Goal: Information Seeking & Learning: Learn about a topic

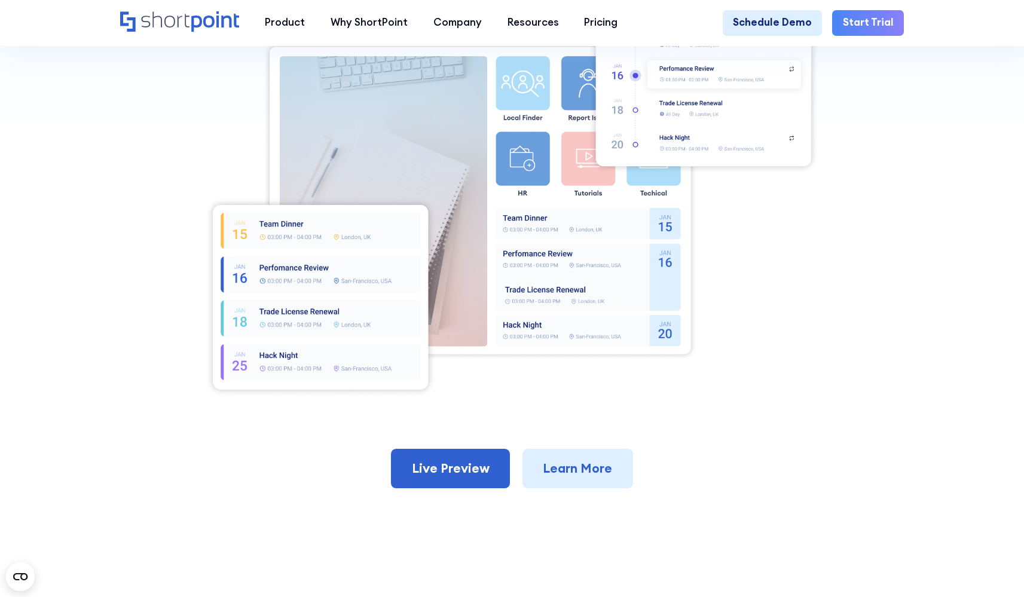
scroll to position [535, 0]
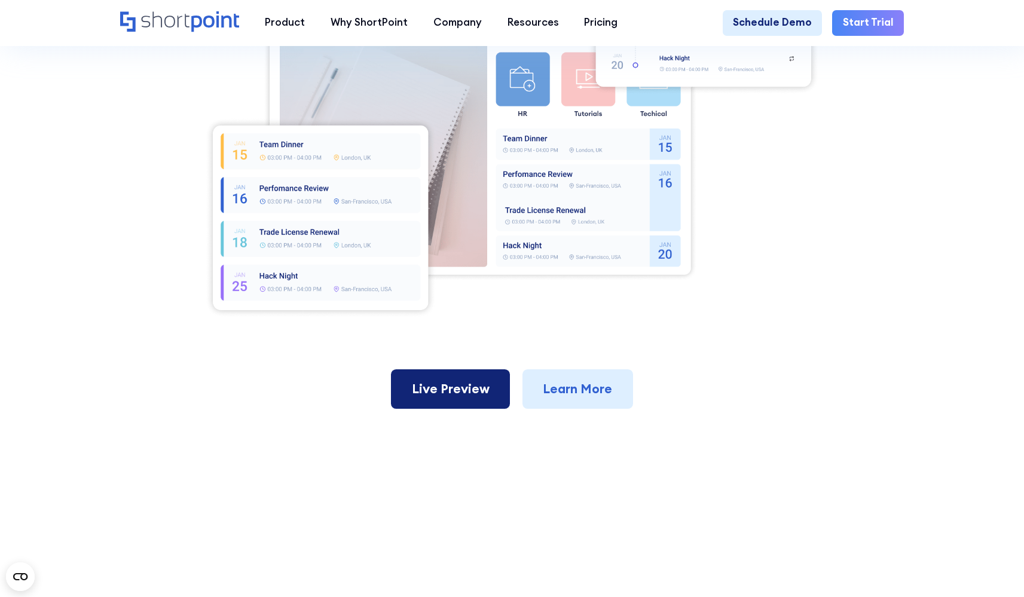
click at [464, 402] on link "Live Preview" at bounding box center [450, 388] width 119 height 39
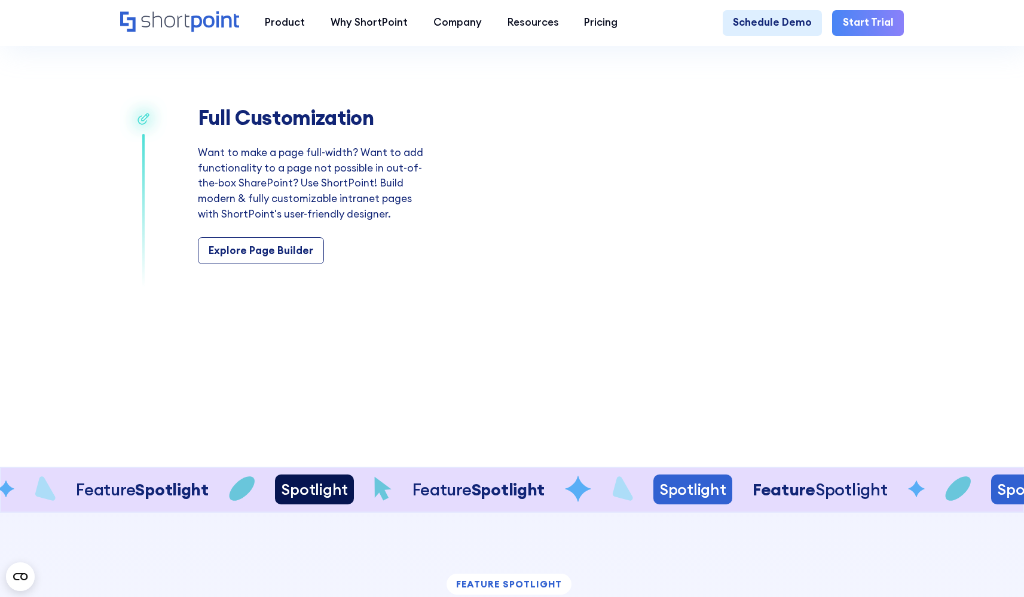
scroll to position [2074, 0]
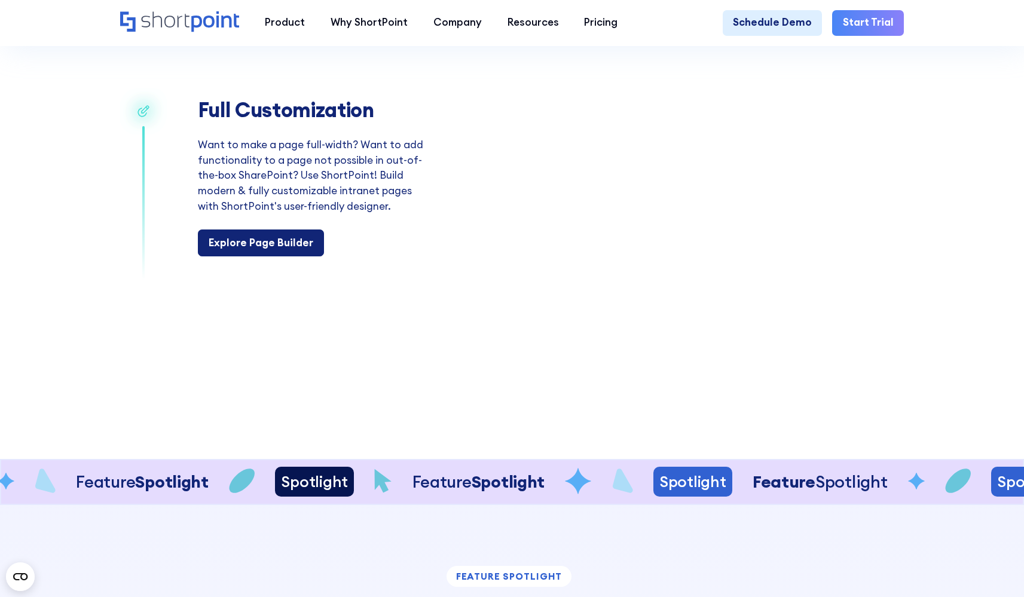
click at [298, 251] on div "Explore Page Builder" at bounding box center [261, 244] width 105 height 16
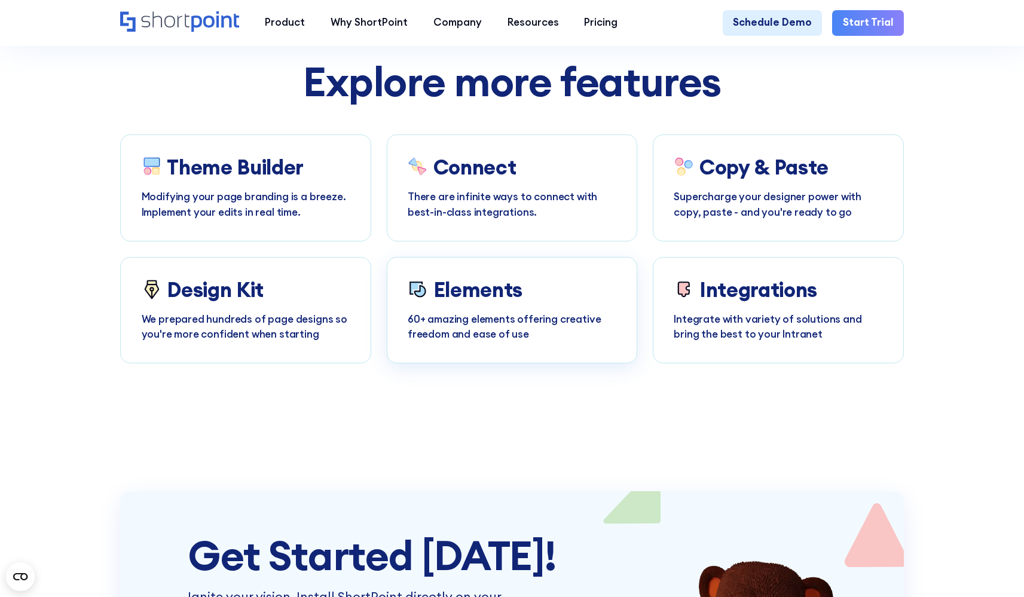
scroll to position [6120, 0]
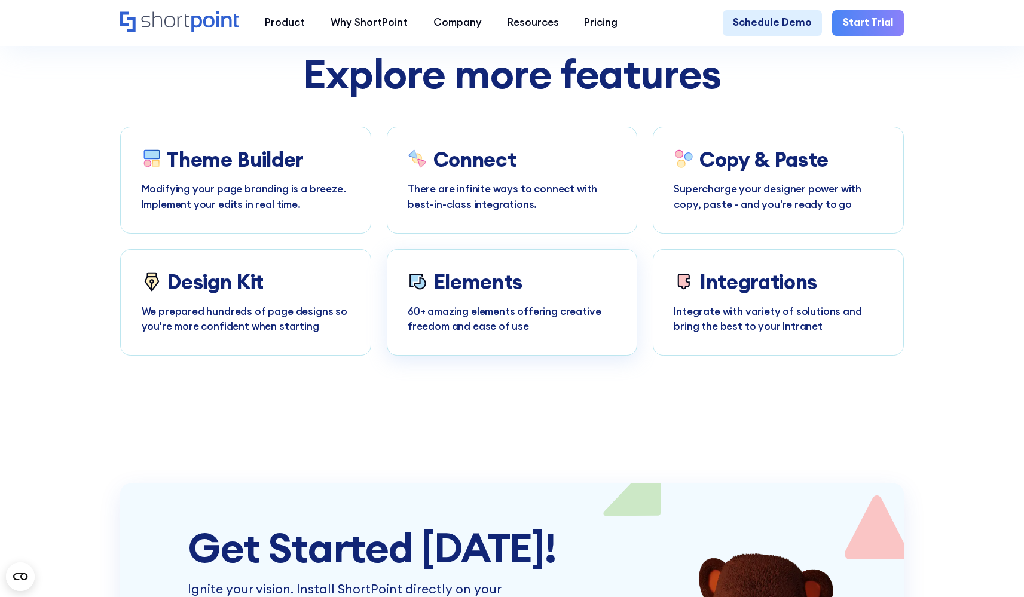
click at [473, 294] on h3 "Elements" at bounding box center [477, 282] width 89 height 24
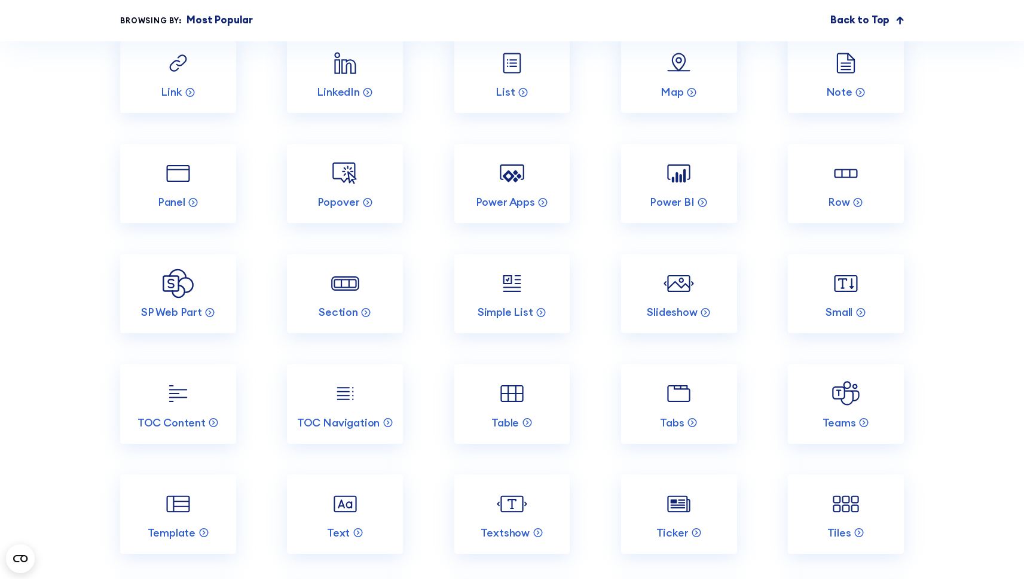
scroll to position [1533, 0]
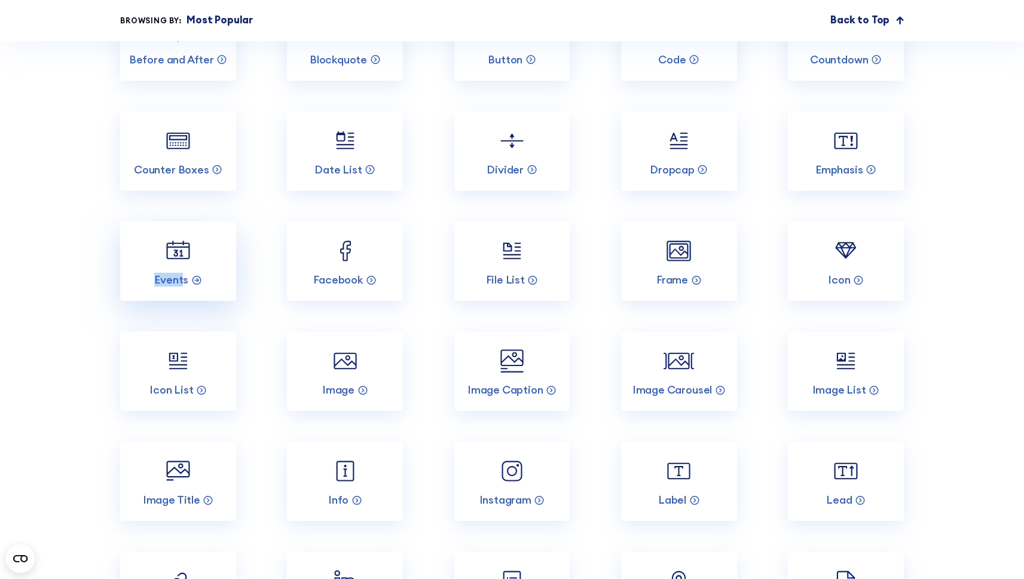
click at [166, 249] on img at bounding box center [178, 251] width 30 height 30
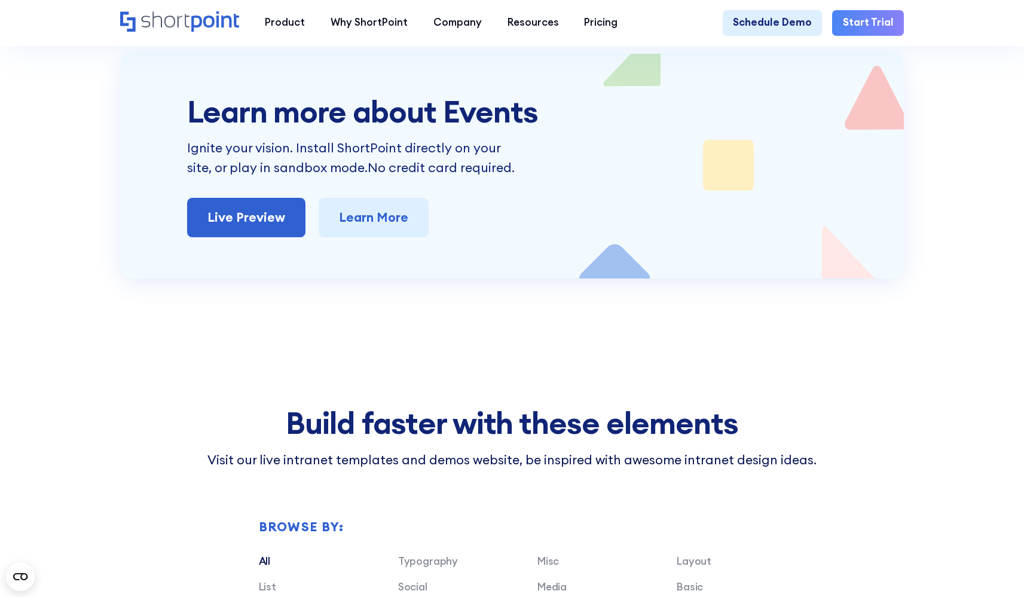
scroll to position [2737, 0]
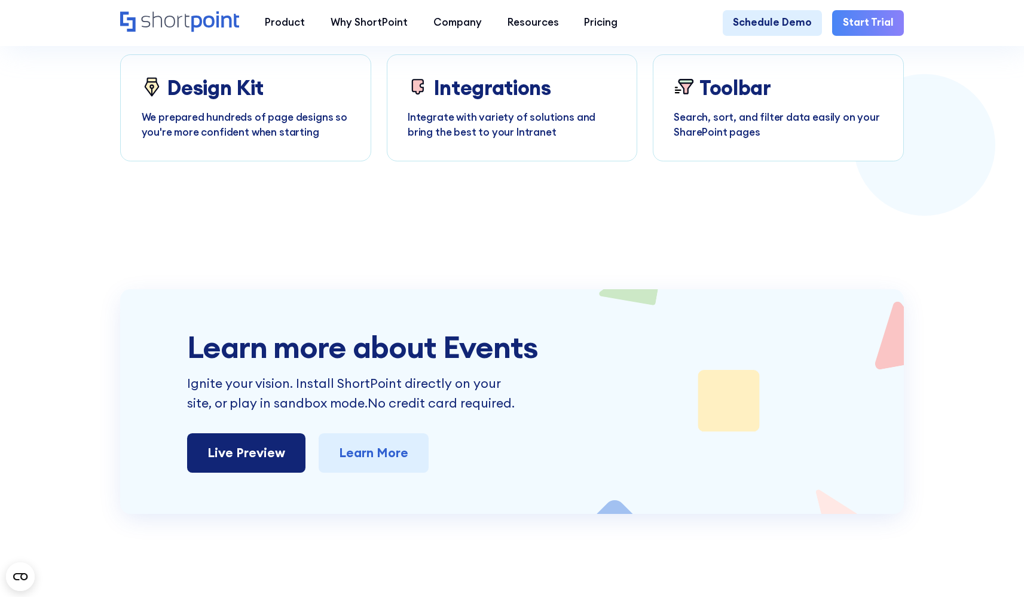
click at [273, 445] on link "Live Preview" at bounding box center [246, 452] width 119 height 39
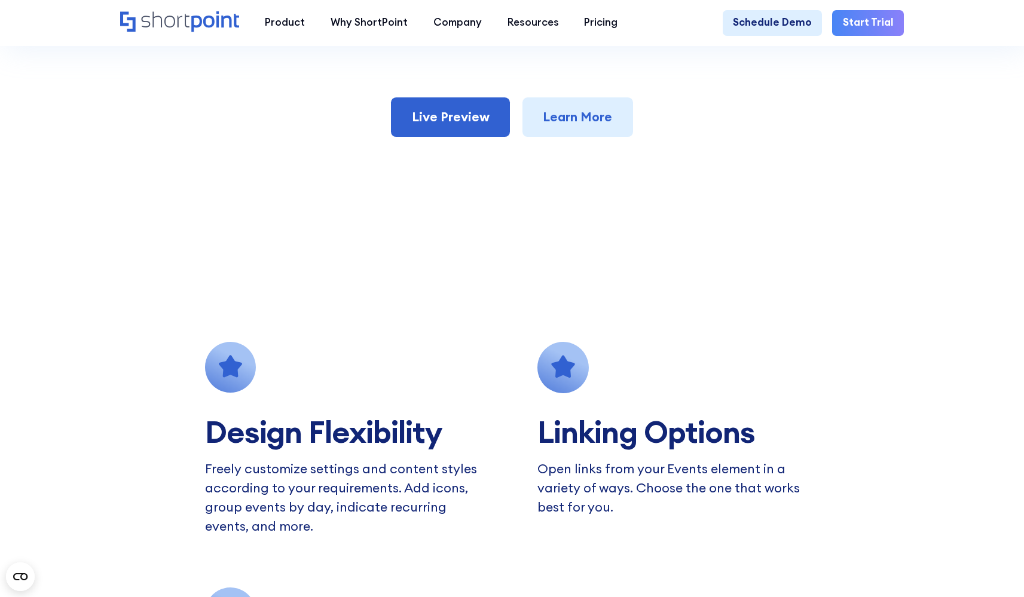
scroll to position [789, 0]
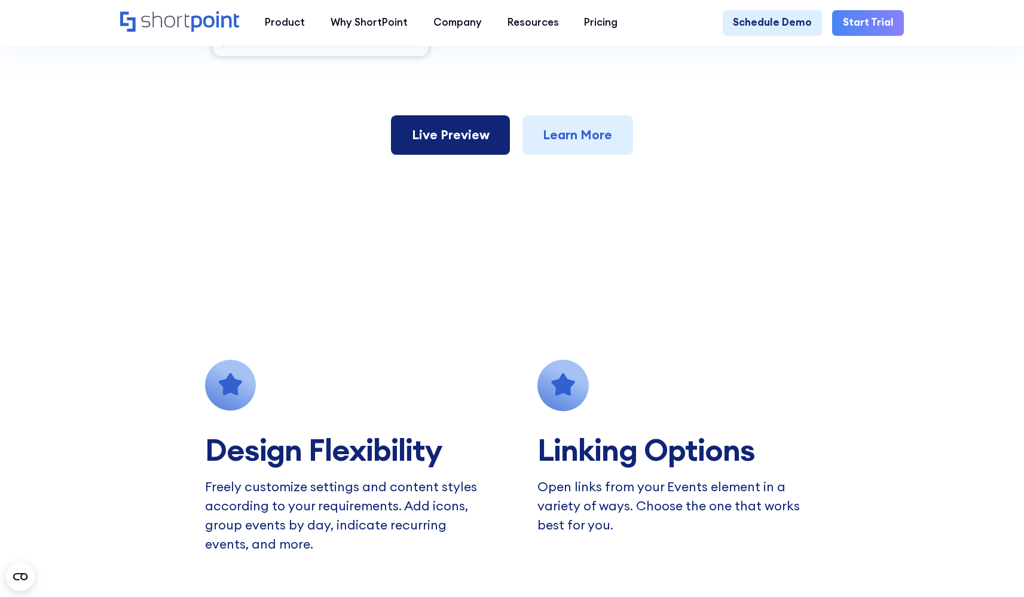
click at [479, 141] on link "Live Preview" at bounding box center [450, 134] width 119 height 39
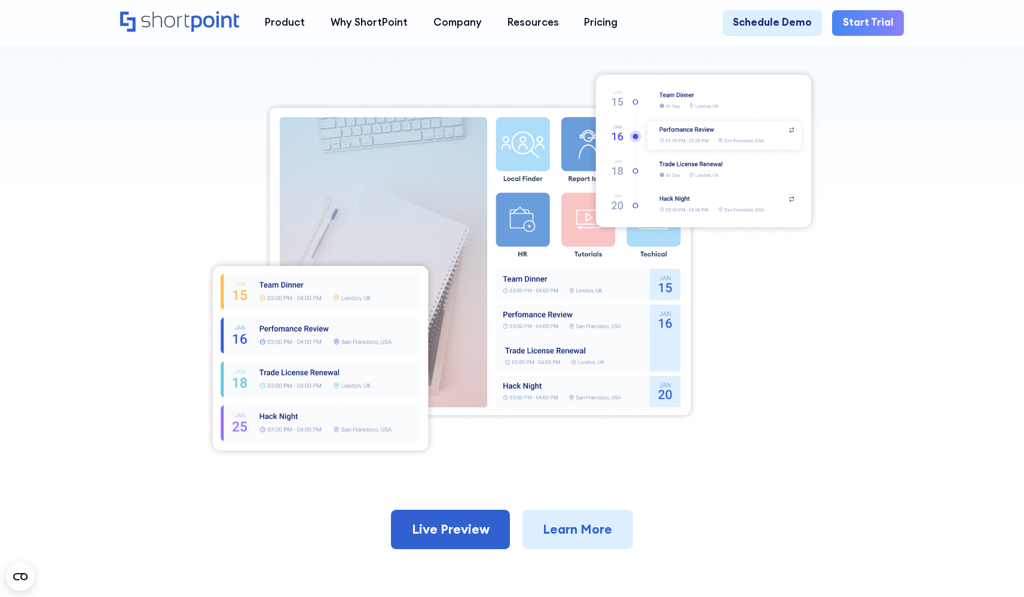
scroll to position [0, 0]
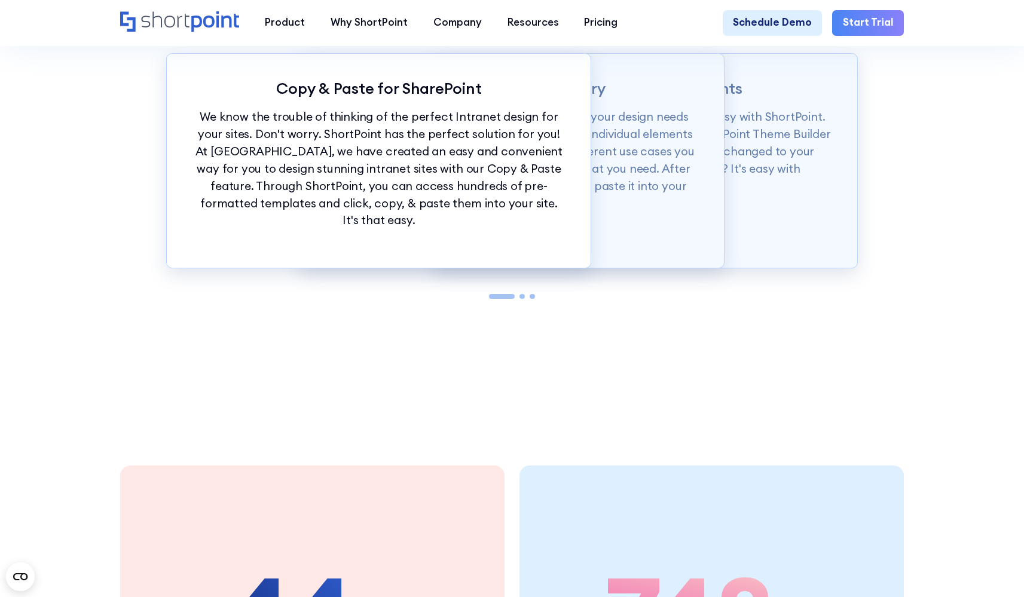
scroll to position [1246, 0]
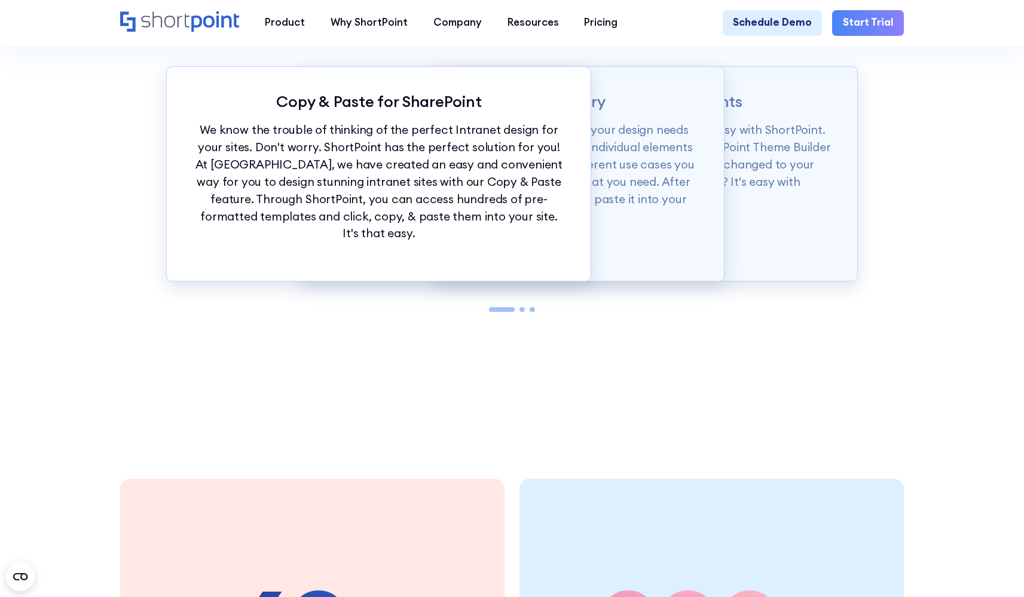
click at [521, 313] on div at bounding box center [521, 309] width 5 height 5
click at [522, 313] on div at bounding box center [521, 309] width 5 height 5
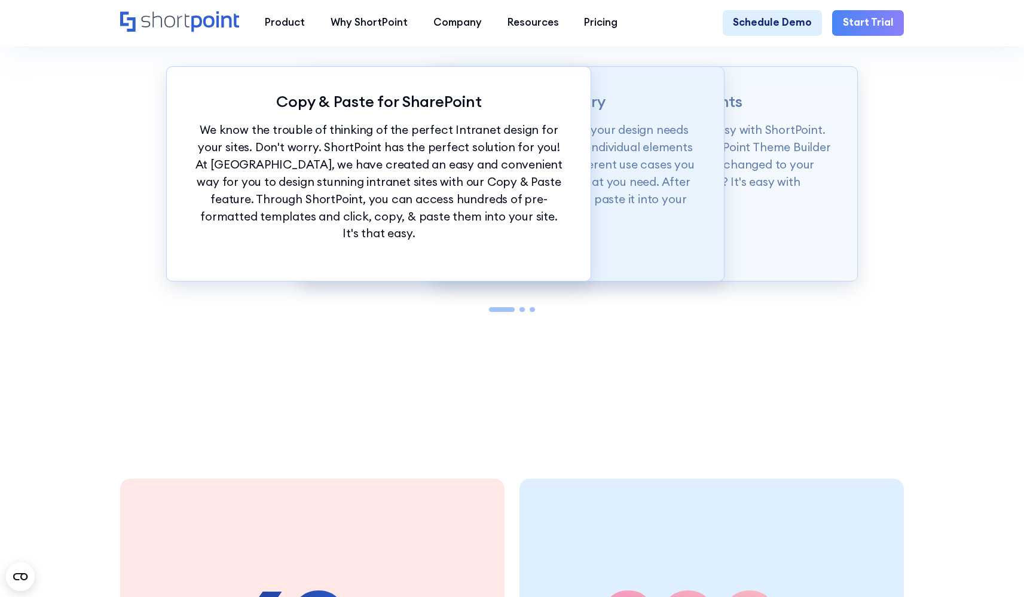
click at [600, 209] on p "Our Demos library is categorized according to your design needs from whole page…" at bounding box center [512, 172] width 372 height 103
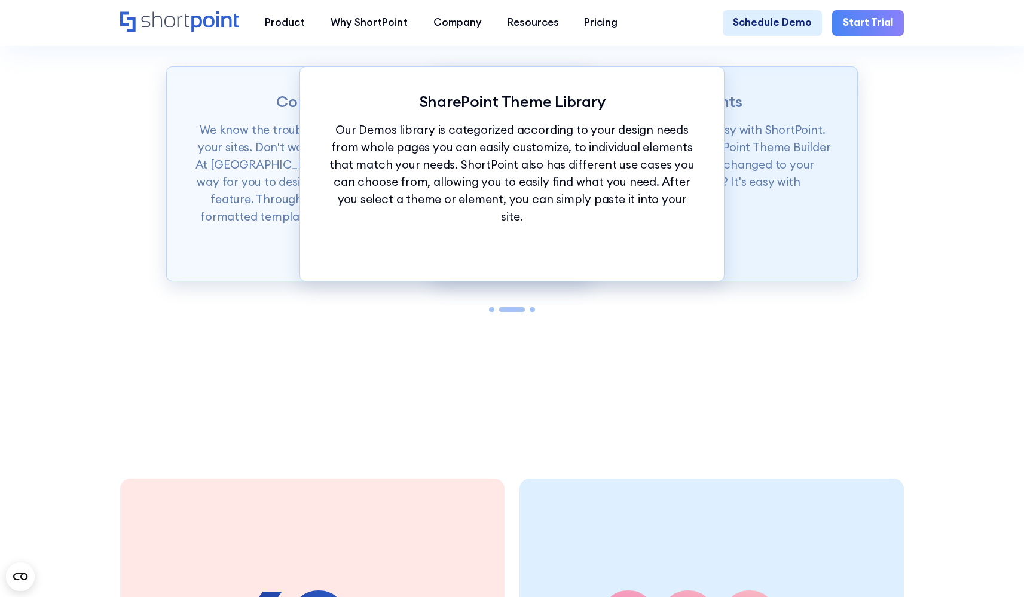
click at [753, 174] on p "Want to set branding for your whole site? It's easy with ShortPoint. You can se…" at bounding box center [644, 164] width 372 height 86
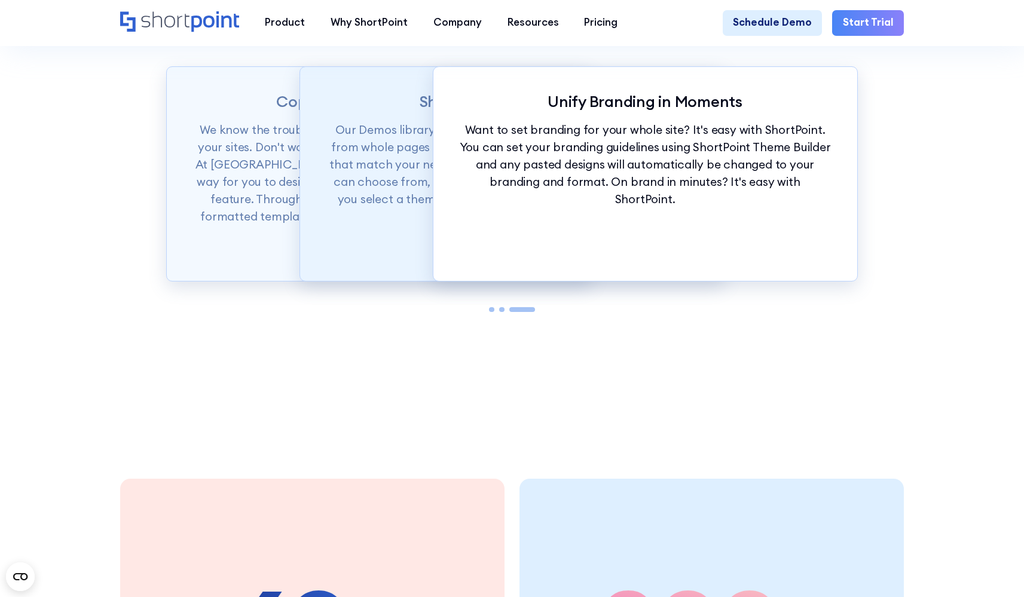
click at [407, 184] on p "Our Demos library is categorized according to your design needs from whole page…" at bounding box center [512, 172] width 372 height 103
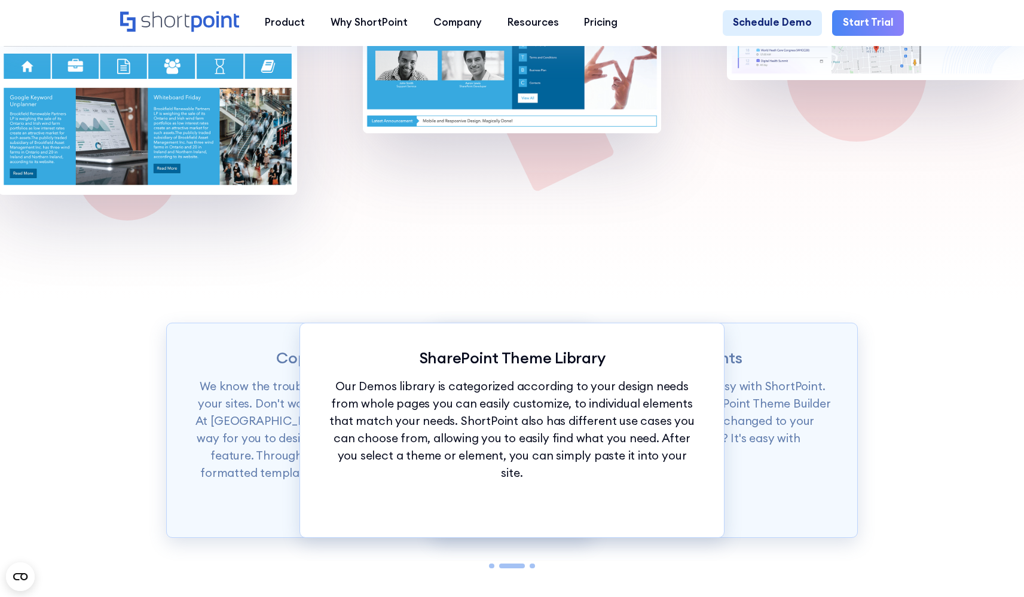
scroll to position [1062, 0]
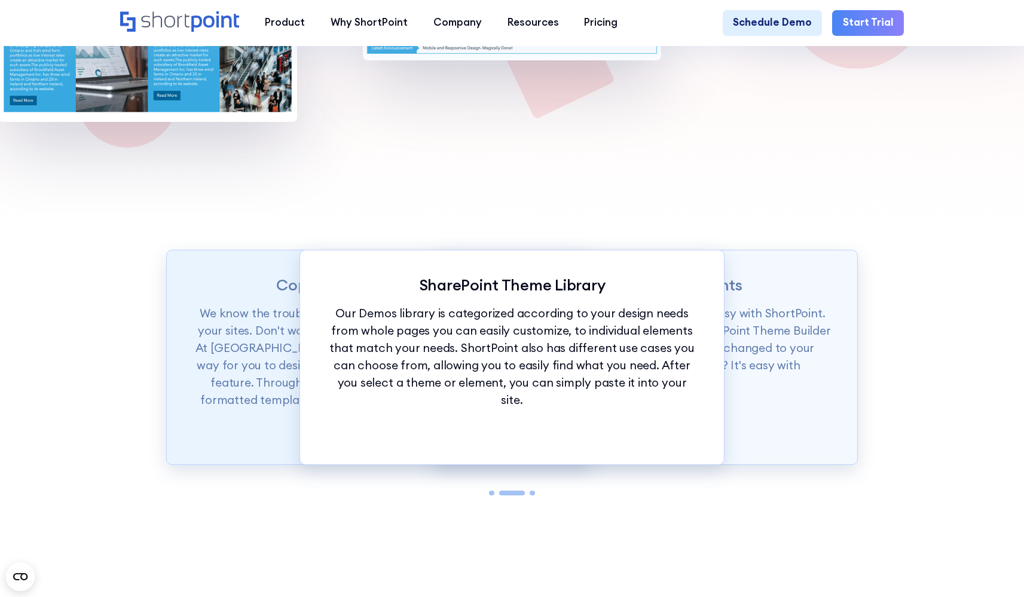
click at [267, 321] on p "We know the trouble of thinking of the perfect Intranet design for your sites. …" at bounding box center [378, 365] width 372 height 121
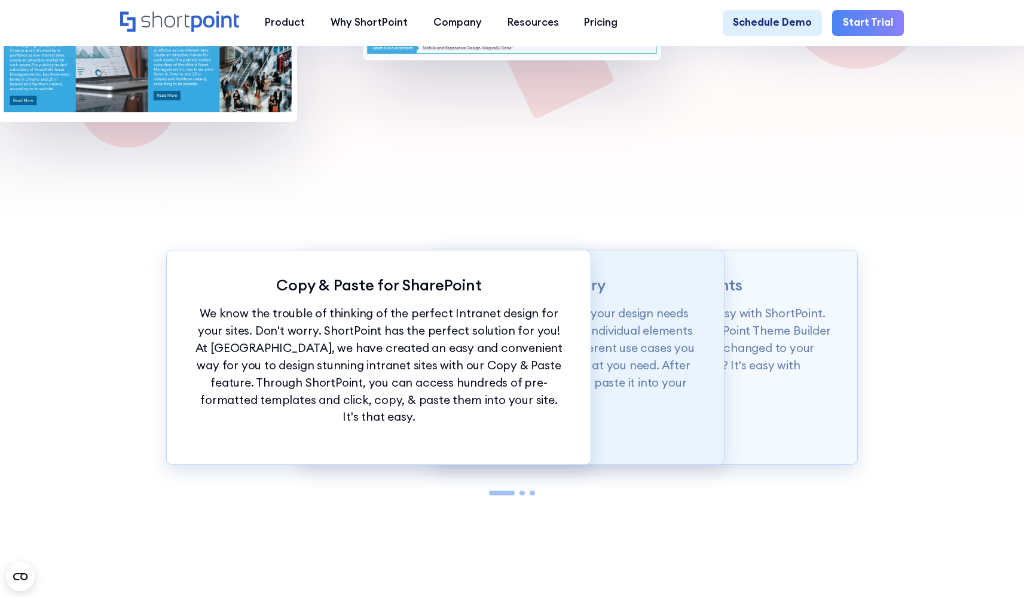
click at [607, 389] on p "Our Demos library is categorized according to your design needs from whole page…" at bounding box center [512, 356] width 372 height 103
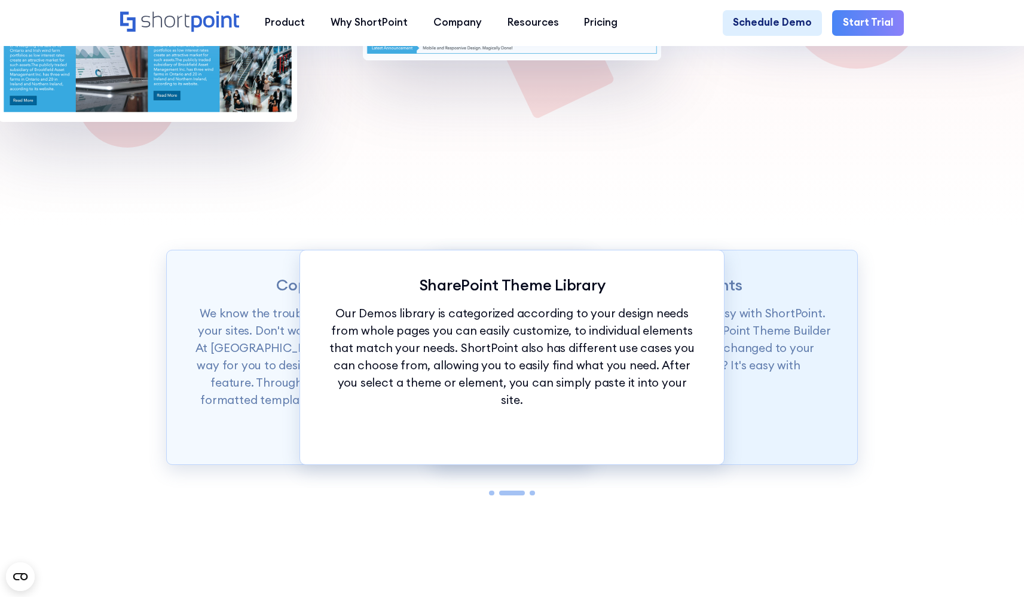
click at [751, 332] on p "Want to set branding for your whole site? It's easy with ShortPoint. You can se…" at bounding box center [644, 348] width 372 height 86
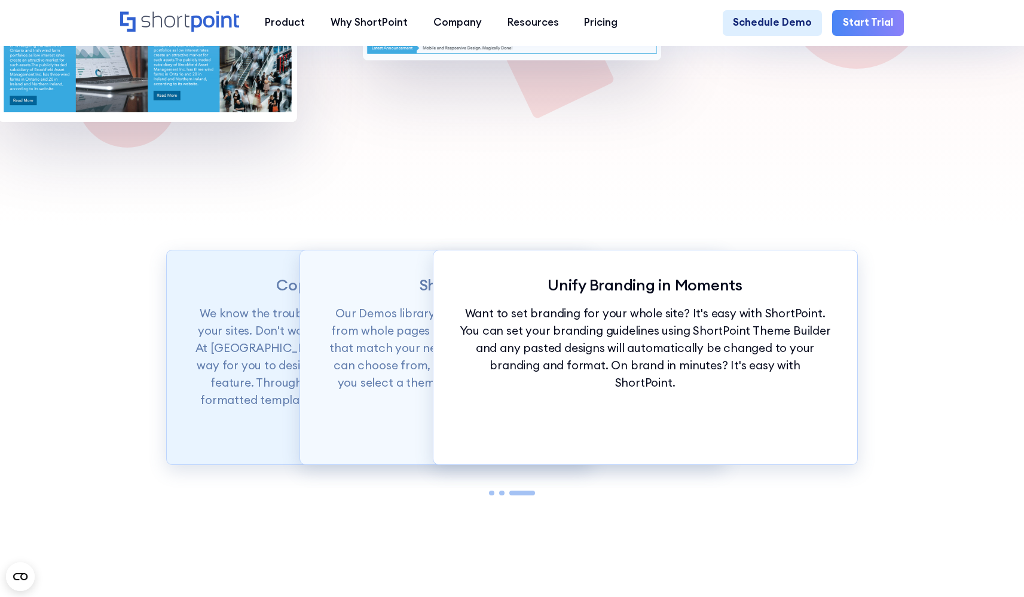
click at [270, 344] on p "We know the trouble of thinking of the perfect Intranet design for your sites. …" at bounding box center [378, 365] width 372 height 121
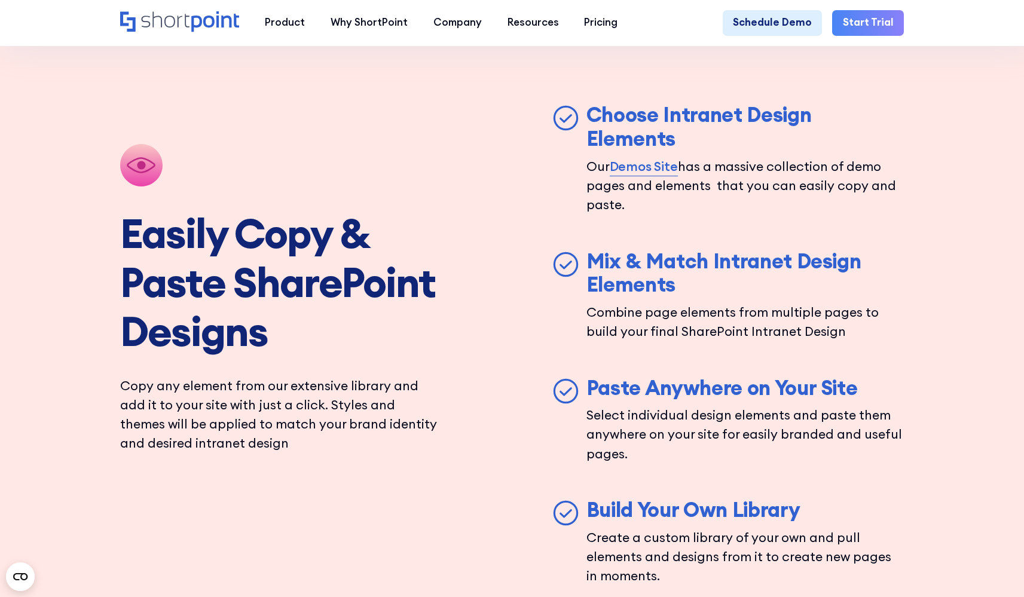
scroll to position [2523, 0]
